Goal: Information Seeking & Learning: Learn about a topic

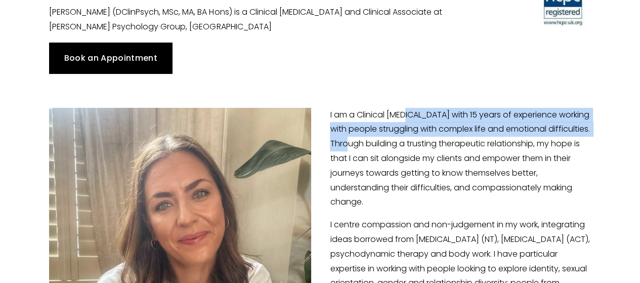
drag, startPoint x: 406, startPoint y: 111, endPoint x: 398, endPoint y: 149, distance: 39.1
click at [398, 149] on p "I am a Clinical [MEDICAL_DATA] with 15 years of experience working with people …" at bounding box center [319, 159] width 541 height 102
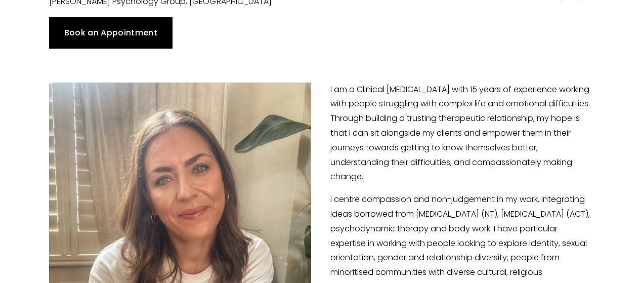
scroll to position [117, 0]
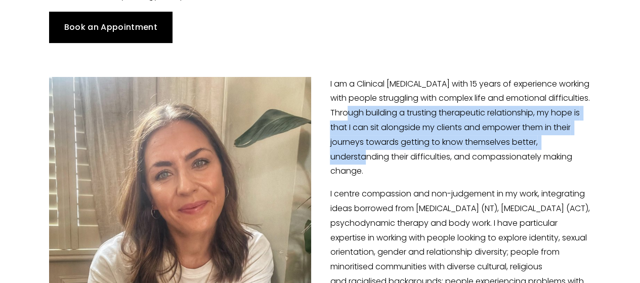
drag, startPoint x: 402, startPoint y: 112, endPoint x: 399, endPoint y: 195, distance: 83.0
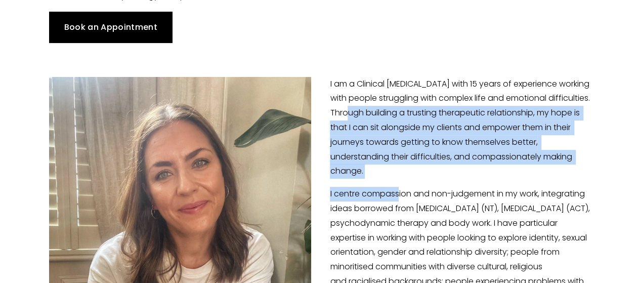
click at [399, 195] on p "I centre compassion and non-judgement in my work, integrating ideas borrowed fr…" at bounding box center [319, 289] width 541 height 204
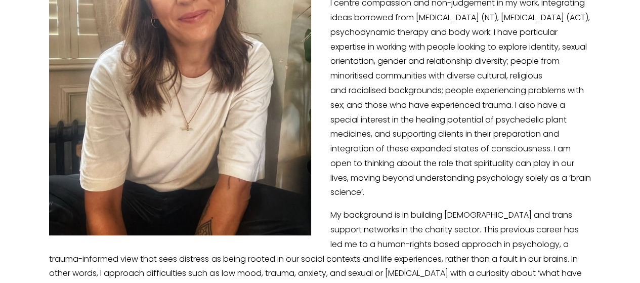
scroll to position [461, 0]
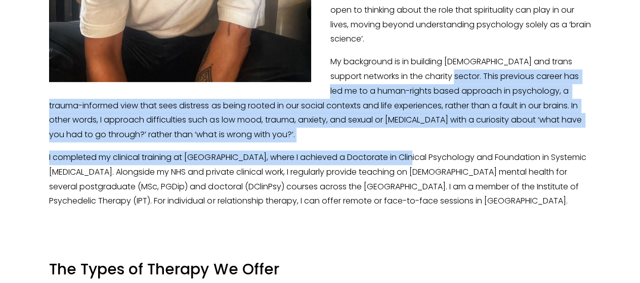
drag, startPoint x: 430, startPoint y: 76, endPoint x: 411, endPoint y: 160, distance: 86.1
click at [411, 160] on p "I completed my clinical training at [GEOGRAPHIC_DATA], where I achieved a Docto…" at bounding box center [319, 179] width 541 height 58
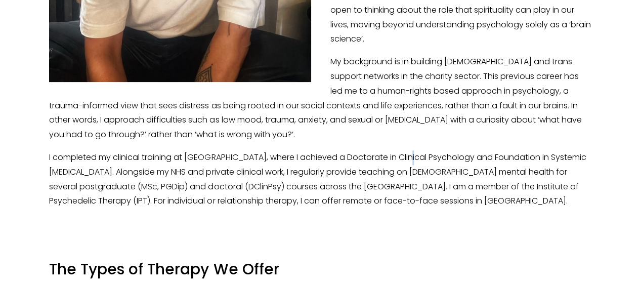
click at [411, 160] on p "I completed my clinical training at [GEOGRAPHIC_DATA], where I achieved a Docto…" at bounding box center [319, 179] width 541 height 58
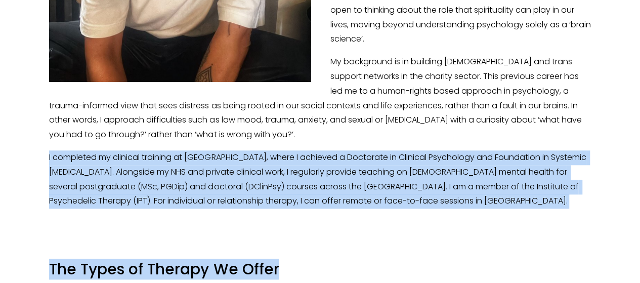
drag, startPoint x: 411, startPoint y: 160, endPoint x: 396, endPoint y: 221, distance: 62.3
click at [396, 221] on div at bounding box center [319, 234] width 558 height 34
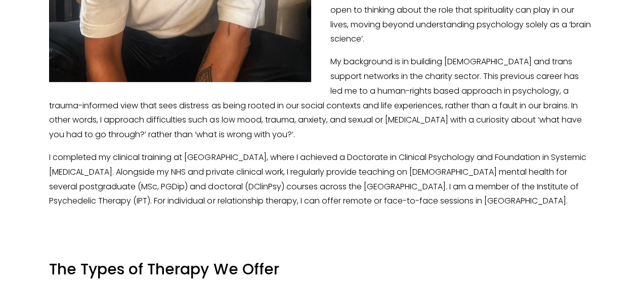
click at [407, 169] on p "I completed my clinical training at [GEOGRAPHIC_DATA], where I achieved a Docto…" at bounding box center [319, 179] width 541 height 58
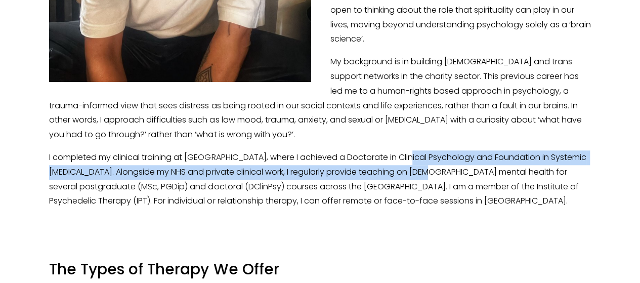
drag, startPoint x: 407, startPoint y: 169, endPoint x: 413, endPoint y: 147, distance: 22.9
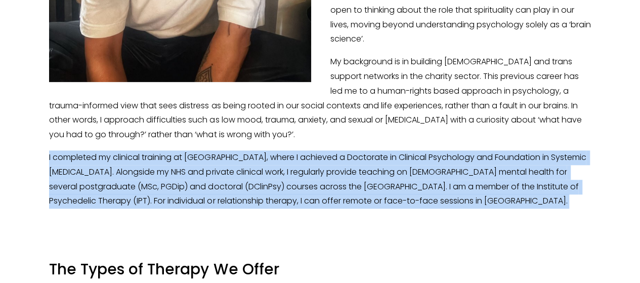
drag, startPoint x: 413, startPoint y: 147, endPoint x: 408, endPoint y: 168, distance: 21.8
click at [408, 168] on p "I completed my clinical training at [GEOGRAPHIC_DATA], where I achieved a Docto…" at bounding box center [319, 179] width 541 height 58
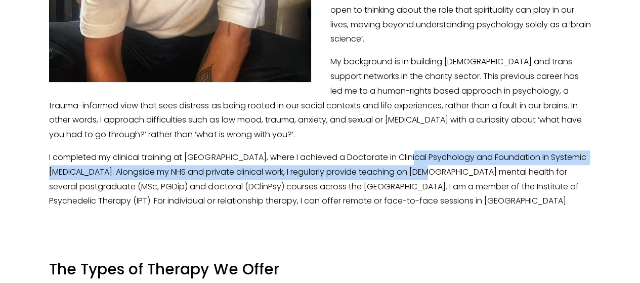
drag, startPoint x: 408, startPoint y: 168, endPoint x: 415, endPoint y: 147, distance: 22.4
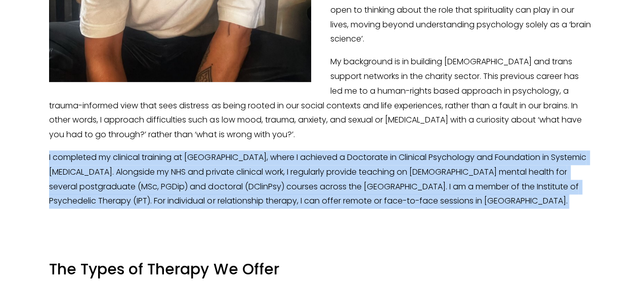
drag, startPoint x: 415, startPoint y: 147, endPoint x: 408, endPoint y: 190, distance: 43.5
click at [408, 190] on p "I completed my clinical training at [GEOGRAPHIC_DATA], where I achieved a Docto…" at bounding box center [319, 179] width 541 height 58
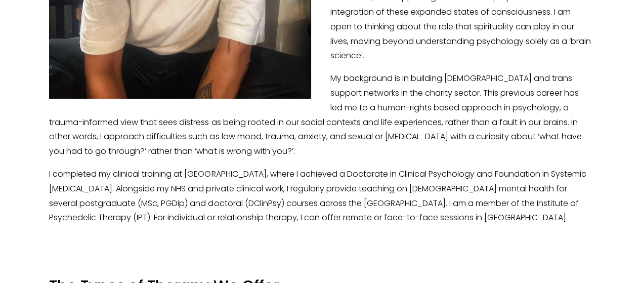
scroll to position [443, 0]
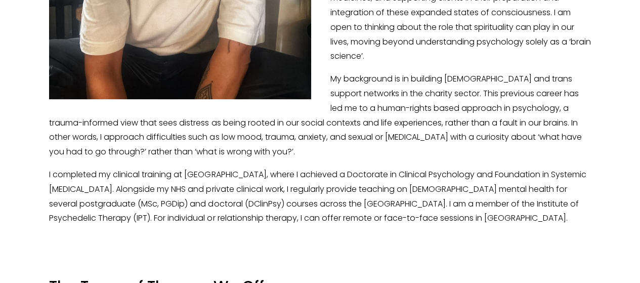
click at [408, 190] on p "I completed my clinical training at [GEOGRAPHIC_DATA], where I achieved a Docto…" at bounding box center [319, 196] width 541 height 58
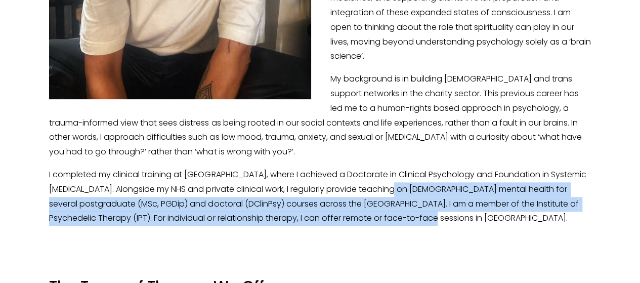
drag, startPoint x: 408, startPoint y: 190, endPoint x: 398, endPoint y: 228, distance: 39.2
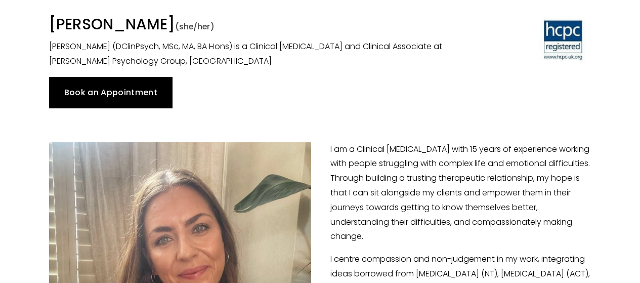
scroll to position [0, 0]
